Goal: Navigation & Orientation: Find specific page/section

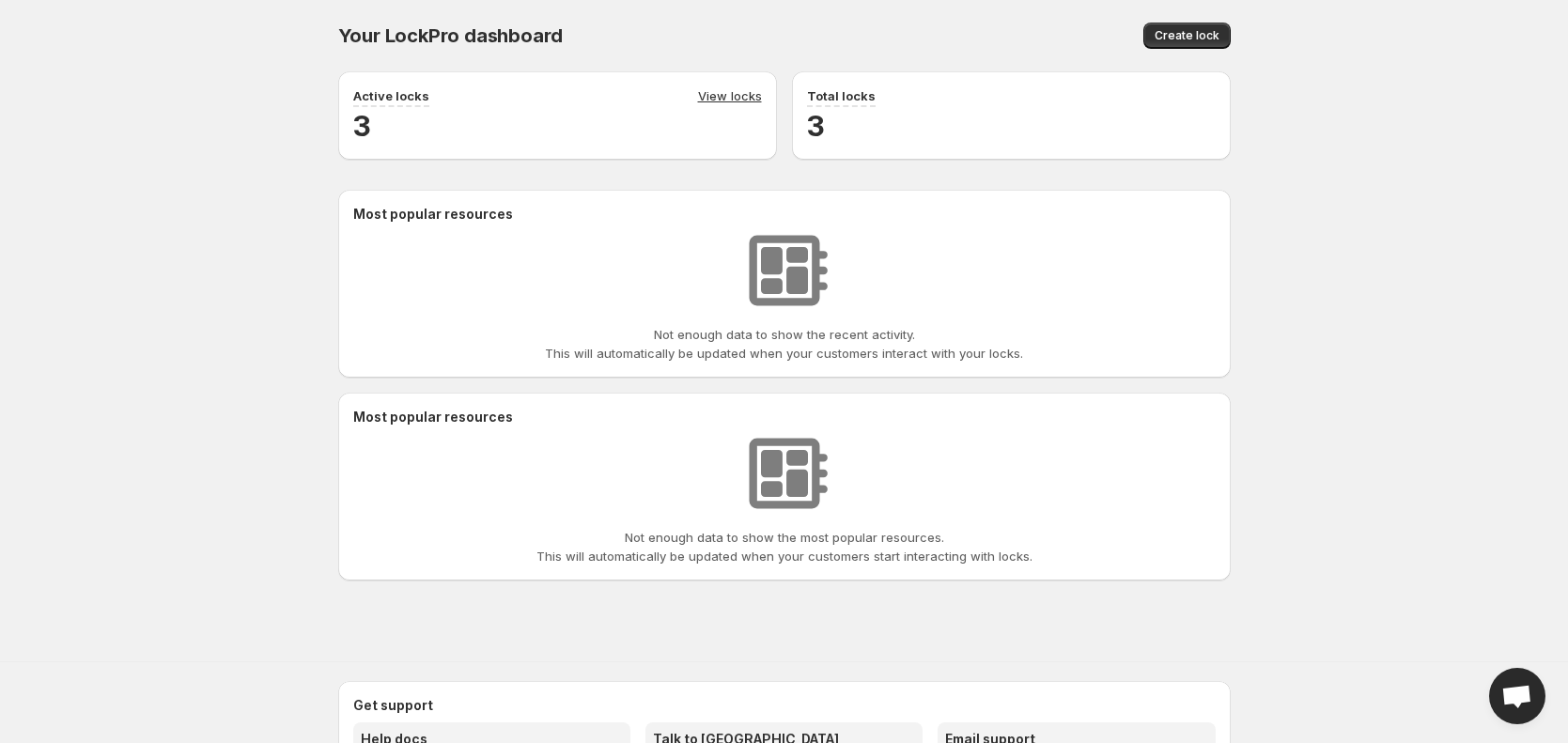
click at [84, 354] on div "Your LockPro dashboard. This page is ready Your LockPro dashboard Create lock A…" at bounding box center [784, 307] width 1568 height 614
